Goal: Navigation & Orientation: Find specific page/section

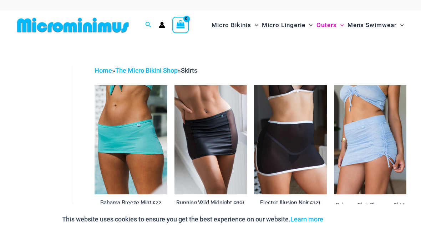
click at [234, 51] on div "**********" at bounding box center [210, 169] width 421 height 259
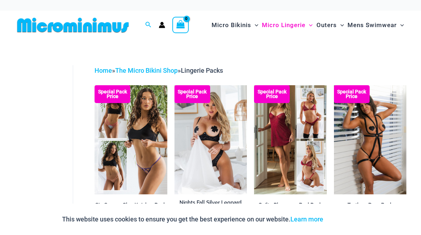
click at [103, 68] on link "Home" at bounding box center [103, 70] width 17 height 7
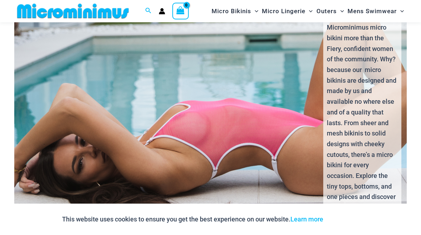
scroll to position [1315, 0]
